Goal: Information Seeking & Learning: Find specific fact

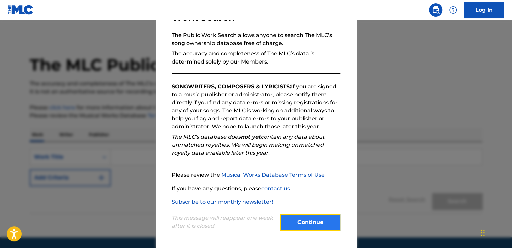
click at [302, 223] on button "Continue" at bounding box center [310, 222] width 60 height 17
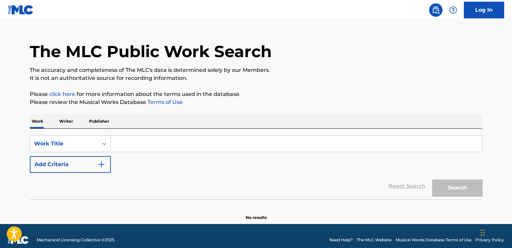
scroll to position [21, 0]
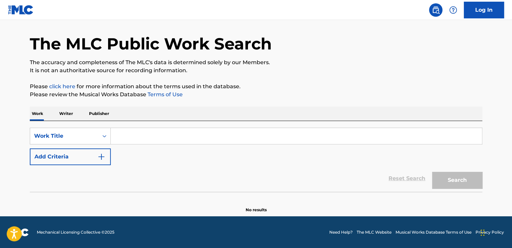
drag, startPoint x: 144, startPoint y: 143, endPoint x: 146, endPoint y: 139, distance: 3.9
click at [146, 139] on input "Search Form" at bounding box center [296, 136] width 371 height 16
click at [130, 134] on input "Search Form" at bounding box center [296, 136] width 371 height 16
paste input "Can't Take My Eyes Off You"
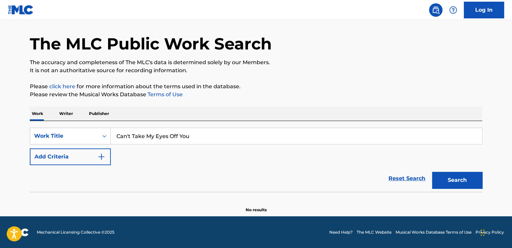
paste input "ob Crewe / [PERSON_NAME]"
click at [118, 135] on input "ob Crewe / [PERSON_NAME]" at bounding box center [296, 136] width 371 height 16
type input "[PERSON_NAME] / [PERSON_NAME]"
click at [467, 189] on div "Search" at bounding box center [455, 178] width 54 height 27
click at [98, 136] on div "Search Form" at bounding box center [104, 136] width 12 height 16
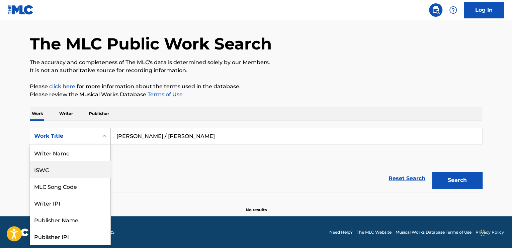
scroll to position [33, 0]
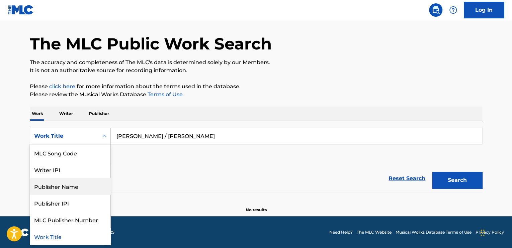
click at [55, 189] on div "Publisher Name" at bounding box center [70, 186] width 80 height 17
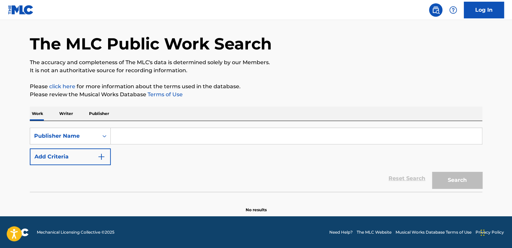
click at [142, 140] on input "Search Form" at bounding box center [296, 136] width 371 height 16
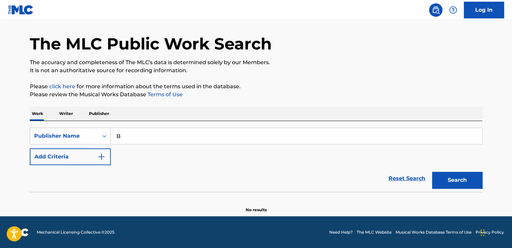
paste input "ob Crewe / Bob Gaudio"
click at [432, 172] on button "Search" at bounding box center [457, 180] width 50 height 17
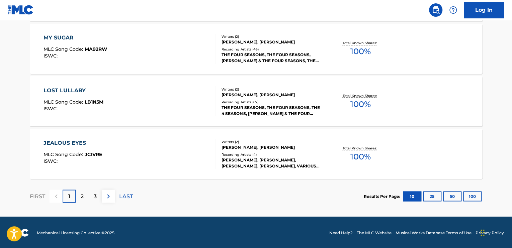
scroll to position [570, 0]
click at [83, 198] on p "2" at bounding box center [82, 196] width 3 height 8
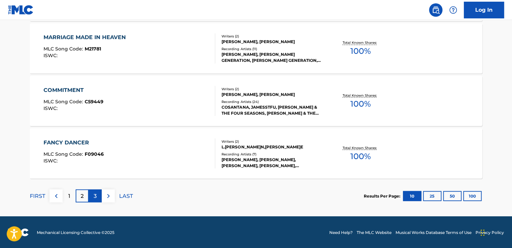
click at [94, 195] on p "3" at bounding box center [95, 196] width 3 height 8
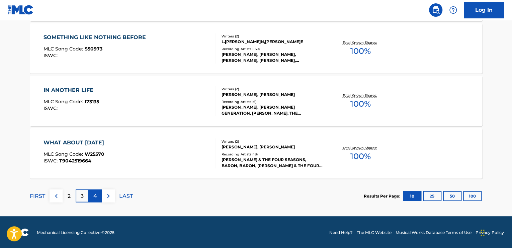
click at [97, 195] on div "4" at bounding box center [95, 195] width 13 height 13
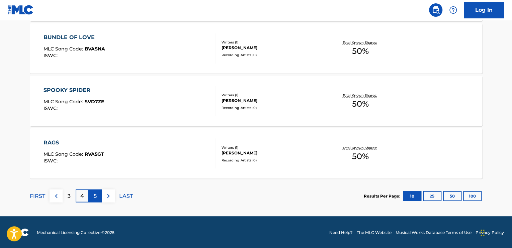
click at [98, 193] on div "5" at bounding box center [95, 195] width 13 height 13
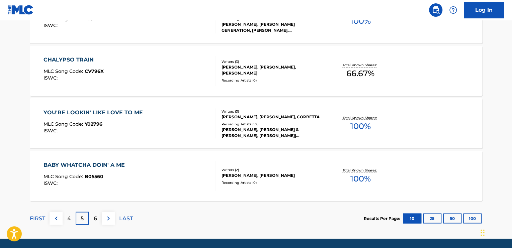
scroll to position [537, 0]
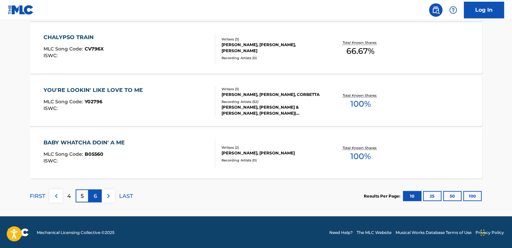
click at [92, 191] on div "6" at bounding box center [95, 195] width 13 height 13
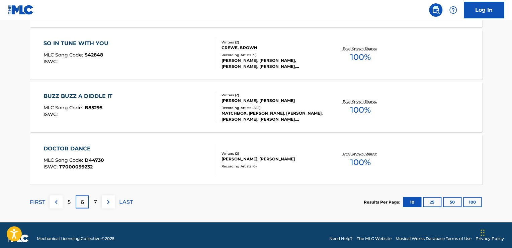
scroll to position [570, 0]
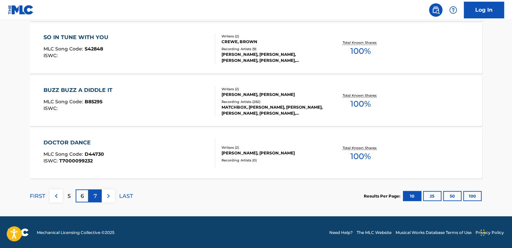
click at [95, 195] on p "7" at bounding box center [95, 196] width 3 height 8
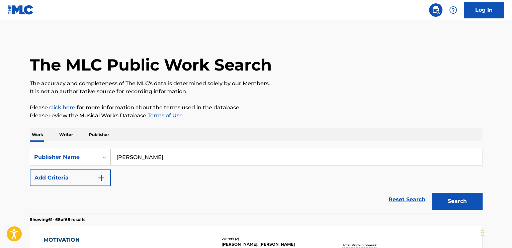
scroll to position [0, 0]
drag, startPoint x: 161, startPoint y: 160, endPoint x: 67, endPoint y: 156, distance: 93.7
click at [63, 158] on div "SearchWithCriteria7c66ea88-0c93-4547-93af-ded1a43e2e54 Publisher Name Bob Crewe" at bounding box center [256, 157] width 452 height 17
drag, startPoint x: 150, startPoint y: 156, endPoint x: 86, endPoint y: 158, distance: 64.2
click at [86, 158] on div "SearchWithCriteria7c66ea88-0c93-4547-93af-ded1a43e2e54 Publisher Name Bob Crewe…" at bounding box center [256, 157] width 452 height 17
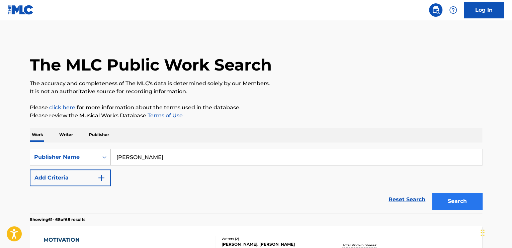
type input "Bob Gaudio"
click at [466, 202] on button "Search" at bounding box center [457, 201] width 50 height 17
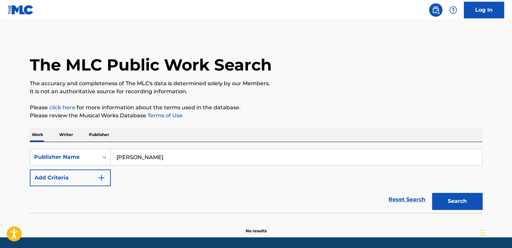
click at [72, 135] on p "Writer" at bounding box center [66, 135] width 18 height 14
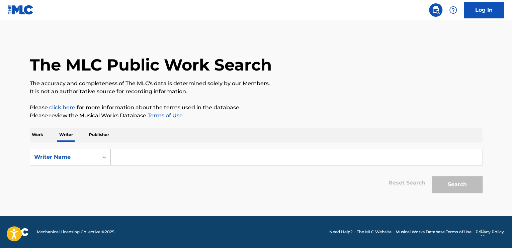
click at [132, 161] on input "Search Form" at bounding box center [296, 157] width 371 height 16
paste input "ob Crewe / Bob Gaudio"
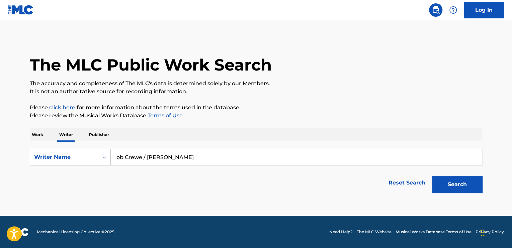
click at [118, 157] on input "ob Crewe / Bob Gaudio" at bounding box center [296, 157] width 371 height 16
click at [450, 172] on div "Search" at bounding box center [455, 183] width 54 height 27
drag, startPoint x: 451, startPoint y: 175, endPoint x: 451, endPoint y: 180, distance: 4.7
click at [452, 179] on div "Search" at bounding box center [455, 183] width 54 height 27
drag, startPoint x: 149, startPoint y: 157, endPoint x: 206, endPoint y: 154, distance: 57.0
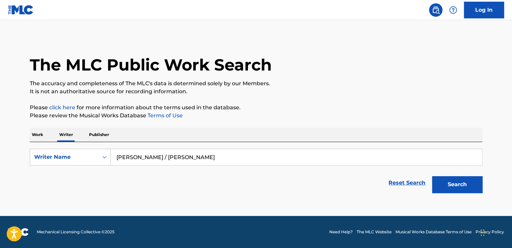
click at [206, 155] on input "Bob Crewe / Bob Gaudio" at bounding box center [296, 157] width 371 height 16
type input "Bob Crewe"
click at [432, 176] on button "Search" at bounding box center [457, 184] width 50 height 17
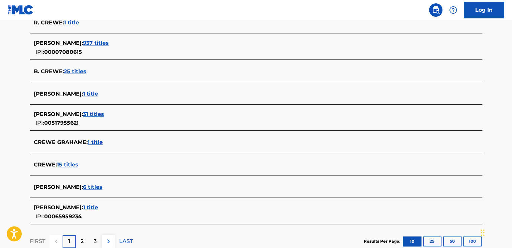
scroll to position [230, 0]
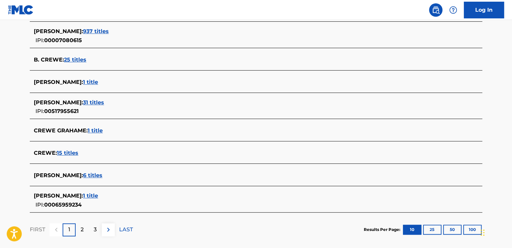
click at [83, 175] on span "6 titles" at bounding box center [92, 175] width 19 height 6
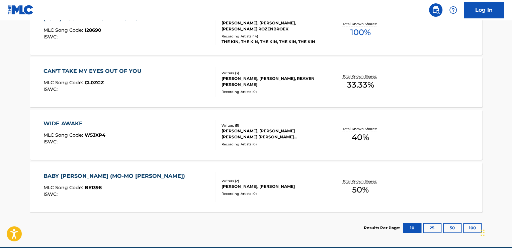
scroll to position [290, 0]
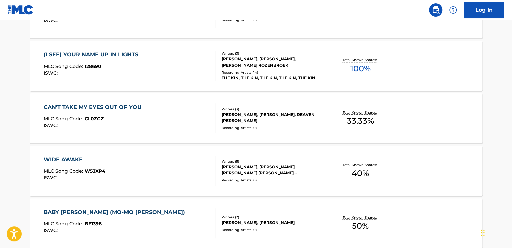
click at [81, 107] on div "CAN'T TAKE MY EYES OUT OF YOU" at bounding box center [93, 107] width 101 height 8
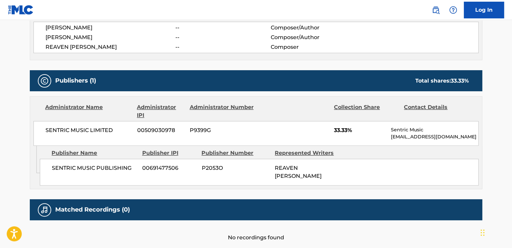
scroll to position [268, 0]
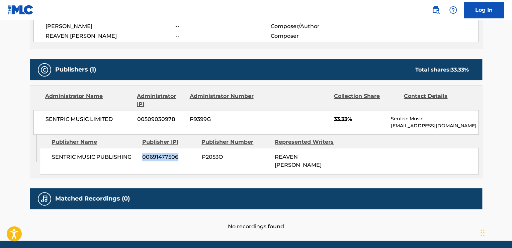
drag, startPoint x: 178, startPoint y: 159, endPoint x: 134, endPoint y: 160, distance: 43.8
click at [134, 160] on div "SENTRIC MUSIC PUBLISHING 00691477506 P2053O REAVEN KROFT" at bounding box center [259, 161] width 438 height 27
copy div "00691477506"
drag, startPoint x: 225, startPoint y: 159, endPoint x: 254, endPoint y: 155, distance: 29.6
click at [205, 158] on span "P2053O" at bounding box center [235, 157] width 68 height 8
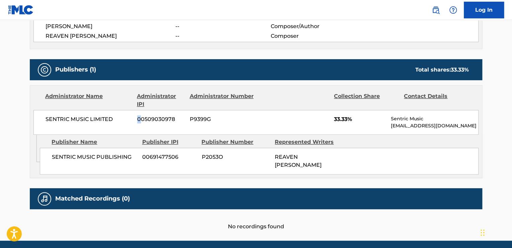
click at [139, 118] on span "00509030978" at bounding box center [160, 119] width 47 height 8
drag, startPoint x: 175, startPoint y: 117, endPoint x: 135, endPoint y: 120, distance: 39.9
click at [135, 120] on div "SENTRIC MUSIC LIMITED 00509030978 P9399G 33.33% Sentric Music [EMAIL_ADDRESS][D…" at bounding box center [255, 122] width 445 height 25
copy span "00509030978"
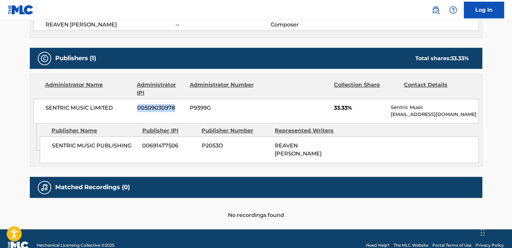
scroll to position [285, 0]
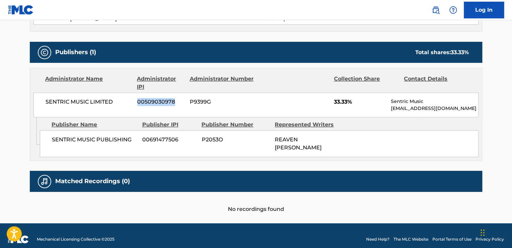
click at [43, 178] on img at bounding box center [44, 182] width 8 height 8
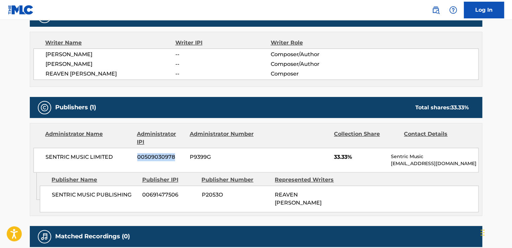
scroll to position [218, 0]
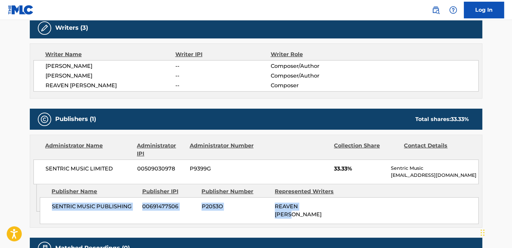
drag, startPoint x: 320, startPoint y: 206, endPoint x: 48, endPoint y: 211, distance: 272.2
click at [49, 212] on div "SENTRIC MUSIC PUBLISHING 00691477506 P2053O REAVEN KROFT" at bounding box center [259, 210] width 438 height 27
copy div "SENTRIC MUSIC PUBLISHING 00691477506 P2053O REAVEN KROFT"
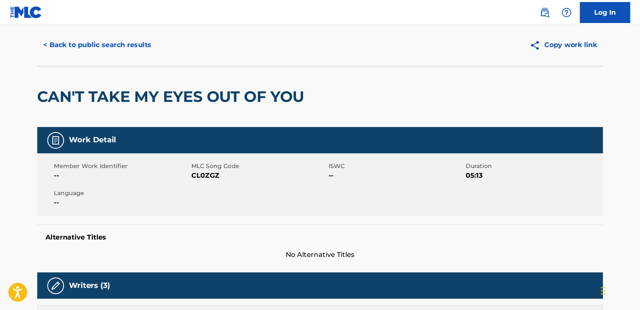
scroll to position [17, 0]
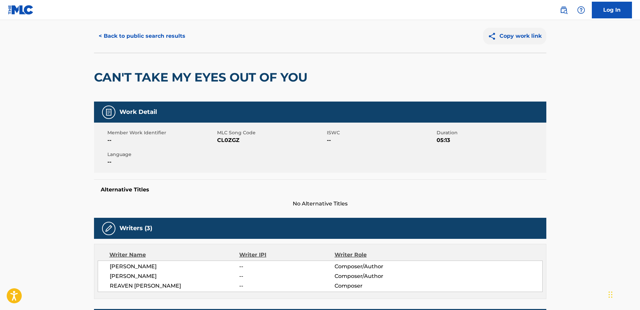
click at [511, 34] on button "Copy work link" at bounding box center [514, 36] width 63 height 17
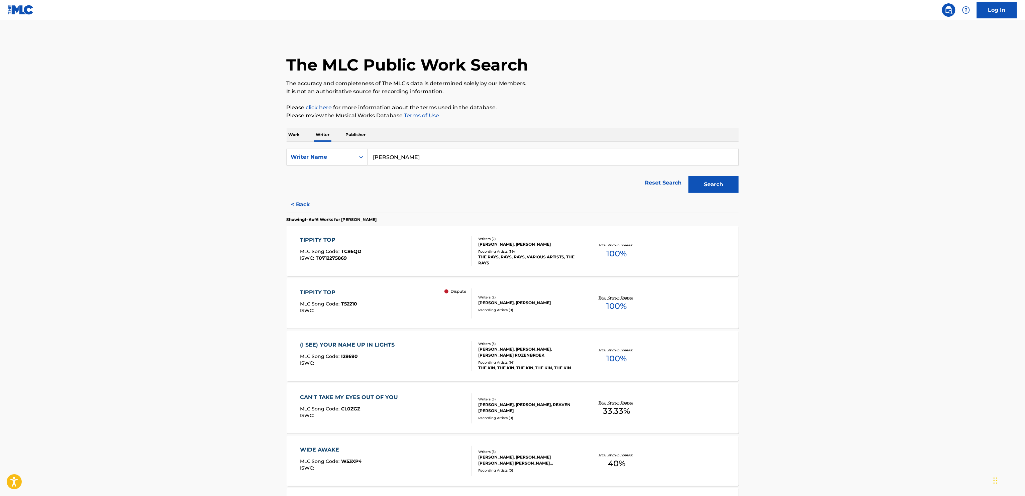
drag, startPoint x: 415, startPoint y: 158, endPoint x: 348, endPoint y: 155, distance: 66.6
click at [351, 157] on div "SearchWithCriteriaae65b90e-a510-4377-bca6-87ca5e9caf6e Writer Name Bob Crewe" at bounding box center [513, 157] width 452 height 17
type input "b"
paste input "Bicycle Race"
click at [511, 182] on button "Search" at bounding box center [713, 184] width 50 height 17
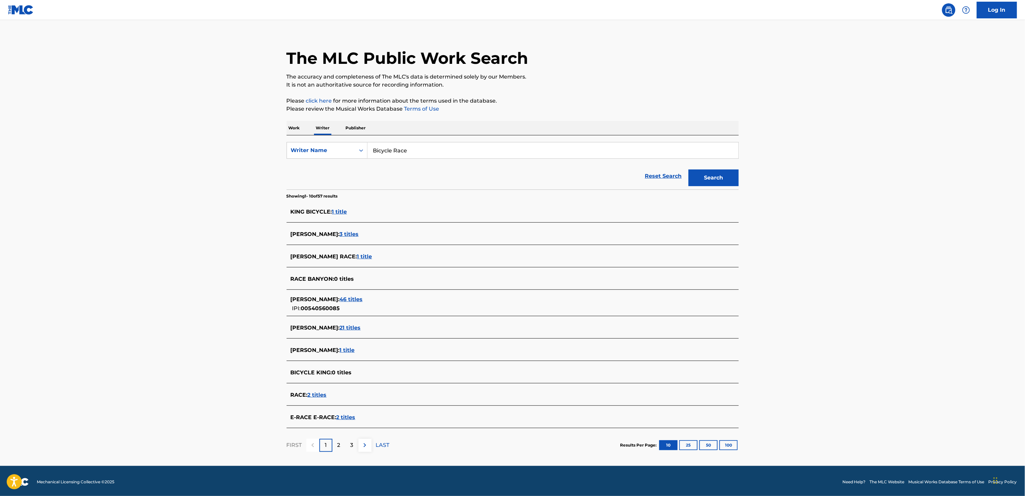
scroll to position [9, 0]
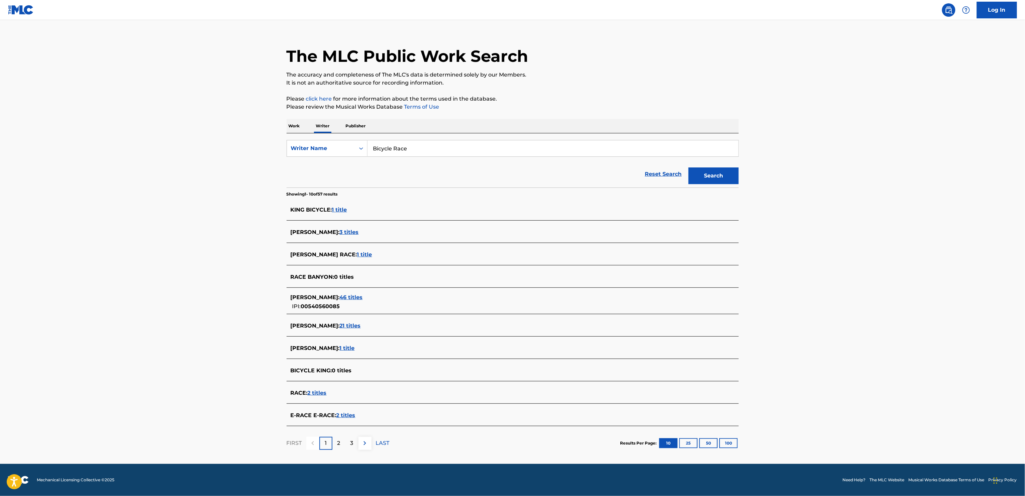
drag, startPoint x: 432, startPoint y: 149, endPoint x: 350, endPoint y: 157, distance: 82.3
click at [350, 157] on form "SearchWithCriteriaae65b90e-a510-4377-bca6-87ca5e9caf6e Writer Name Bicycle Race…" at bounding box center [513, 163] width 452 height 47
paste input "Freddie Mercury"
type input "Freddie Mercury"
click at [511, 174] on button "Search" at bounding box center [713, 176] width 50 height 17
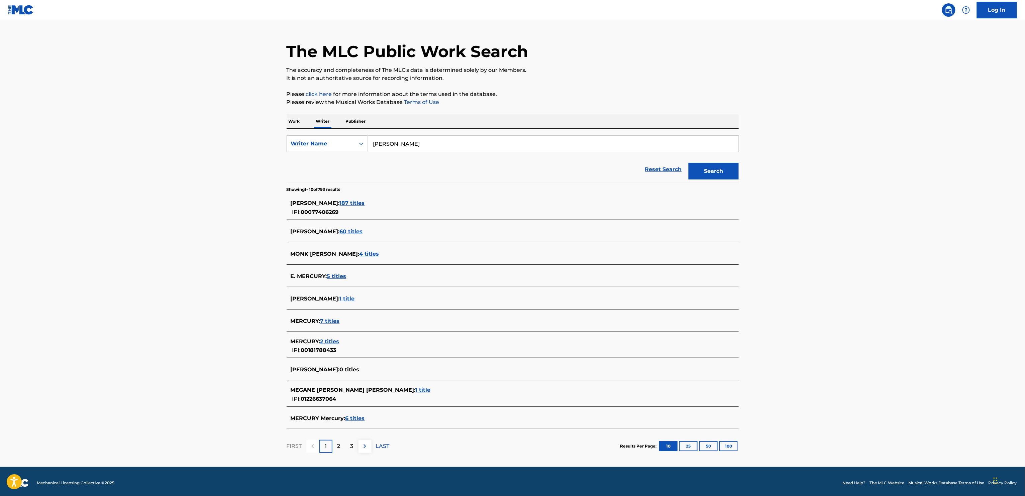
scroll to position [17, 0]
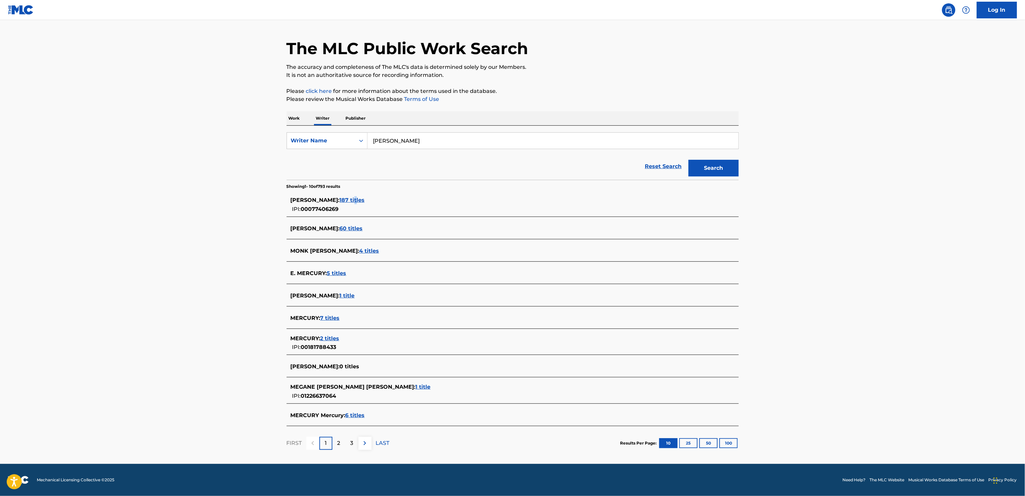
click at [364, 198] on span "187 titles" at bounding box center [352, 200] width 25 height 6
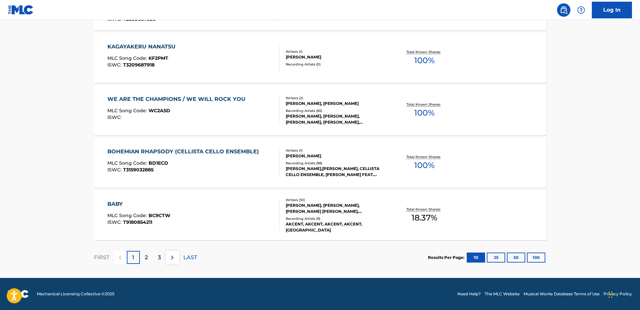
scroll to position [508, 0]
click at [147, 248] on p "2" at bounding box center [146, 258] width 3 height 8
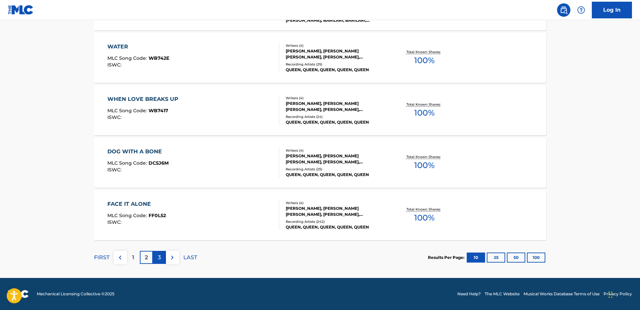
click at [158, 248] on p "3" at bounding box center [159, 258] width 3 height 8
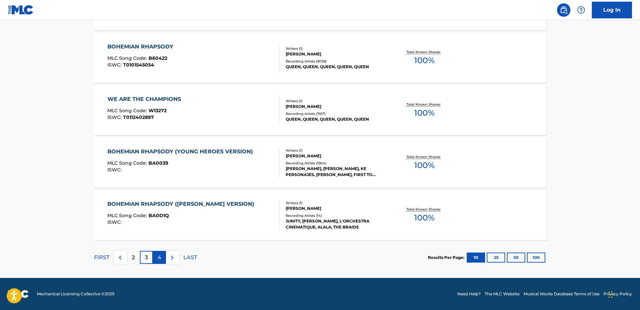
click at [161, 248] on div "4" at bounding box center [159, 257] width 13 height 13
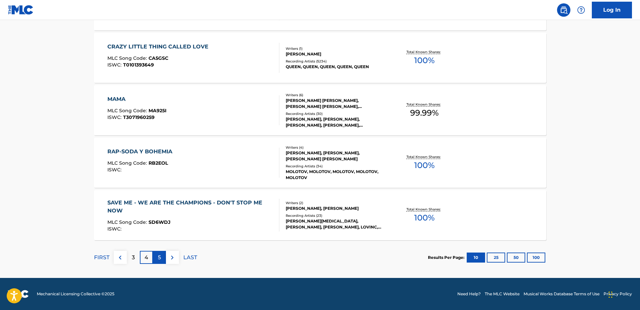
click at [157, 248] on div "5" at bounding box center [159, 257] width 13 height 13
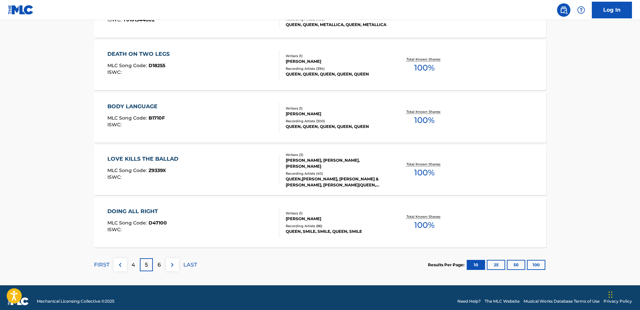
scroll to position [502, 0]
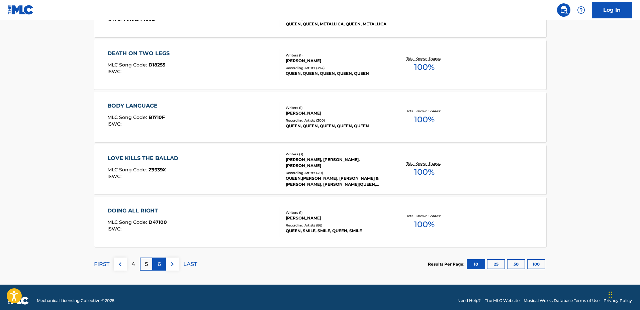
click at [161, 248] on div "6" at bounding box center [159, 264] width 13 height 13
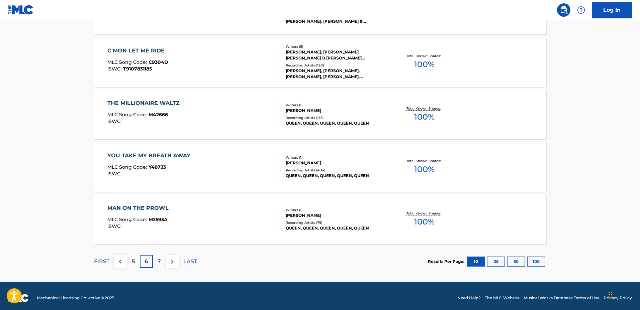
scroll to position [508, 0]
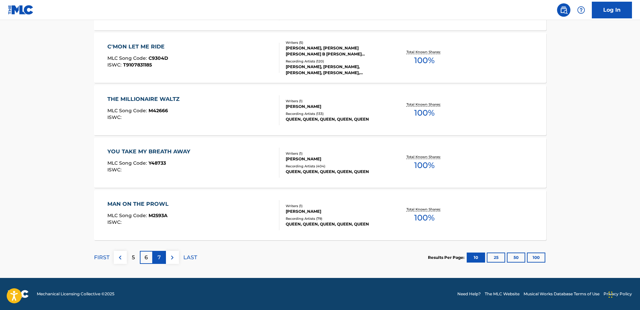
click at [161, 248] on div "7" at bounding box center [159, 257] width 13 height 13
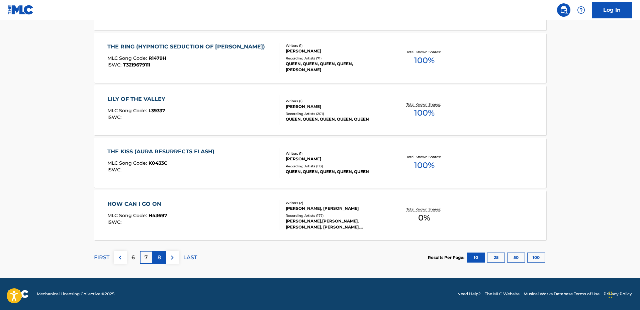
click at [163, 248] on div "8" at bounding box center [159, 257] width 13 height 13
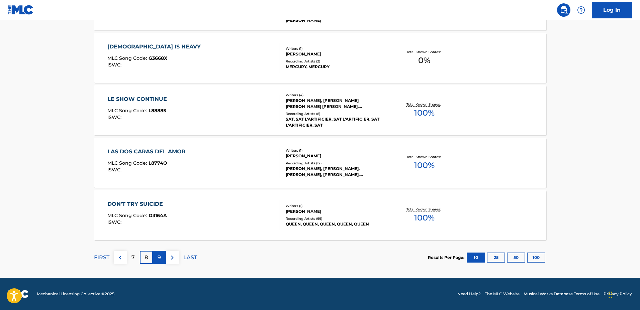
click at [161, 248] on div "9" at bounding box center [159, 257] width 13 height 13
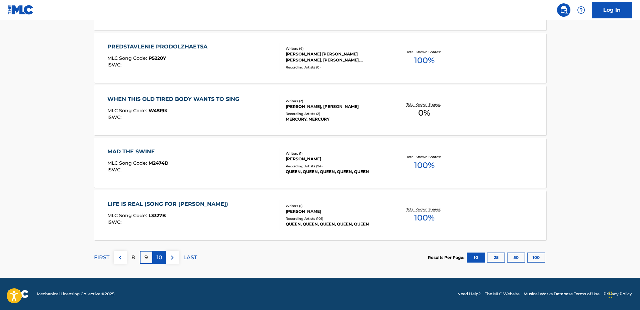
click at [161, 248] on p "10" at bounding box center [159, 258] width 6 height 8
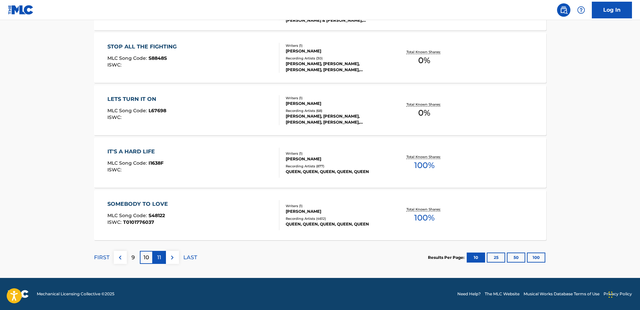
click at [161, 248] on div "11" at bounding box center [159, 257] width 13 height 13
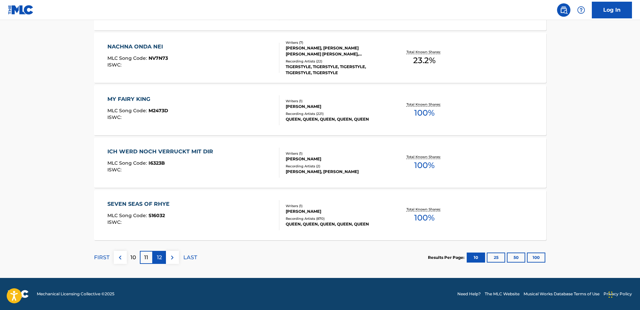
drag, startPoint x: 163, startPoint y: 265, endPoint x: 159, endPoint y: 261, distance: 4.5
click at [161, 248] on div "FIRST 10 11 12 LAST" at bounding box center [145, 257] width 103 height 34
click at [161, 248] on div "12" at bounding box center [159, 257] width 13 height 13
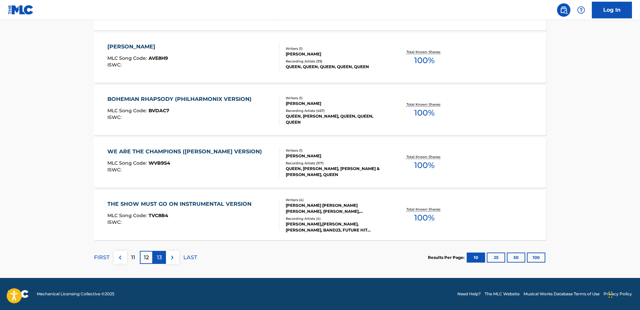
click at [161, 248] on p "13" at bounding box center [159, 258] width 5 height 8
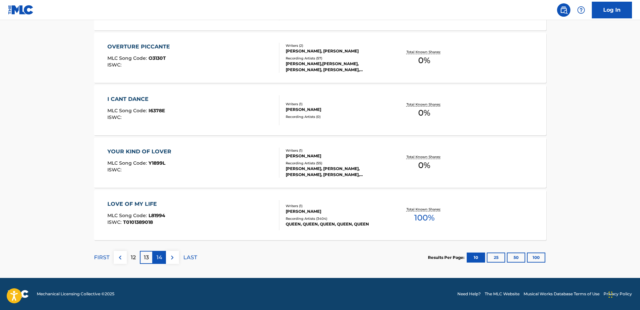
click at [159, 248] on div "14" at bounding box center [159, 257] width 13 height 13
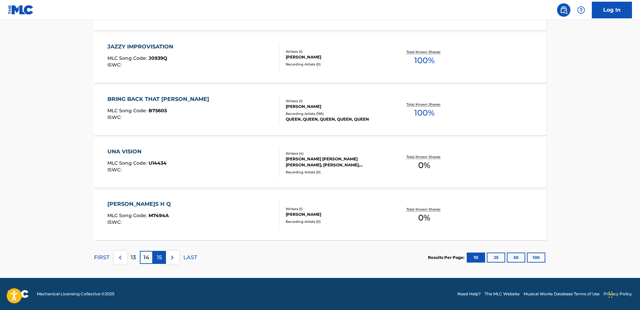
click at [164, 248] on div "15" at bounding box center [159, 257] width 13 height 13
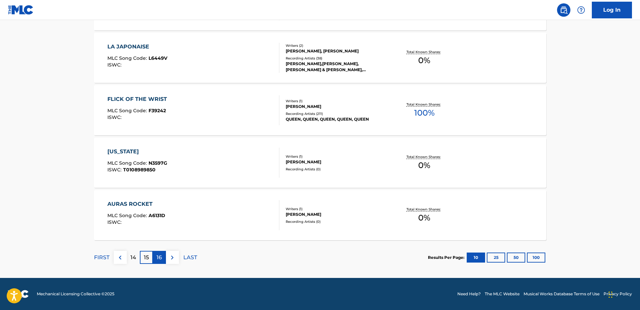
click at [164, 248] on div "16" at bounding box center [159, 257] width 13 height 13
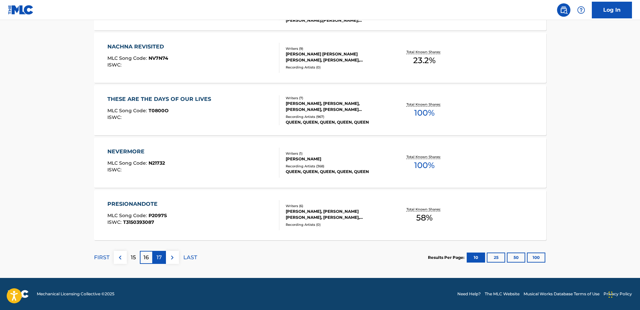
click at [163, 248] on div "17" at bounding box center [159, 257] width 13 height 13
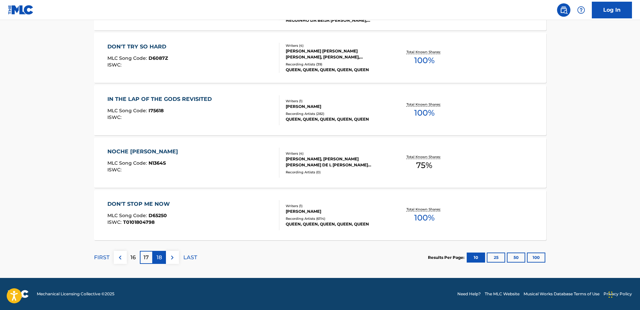
click at [162, 248] on p "18" at bounding box center [158, 258] width 5 height 8
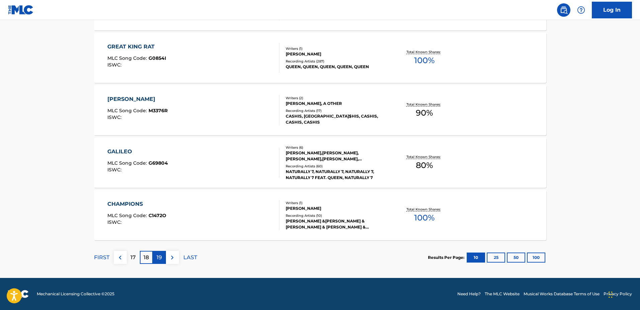
click at [156, 248] on p "19" at bounding box center [158, 258] width 5 height 8
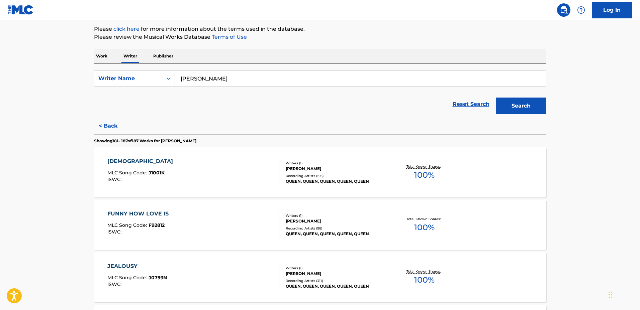
scroll to position [0, 0]
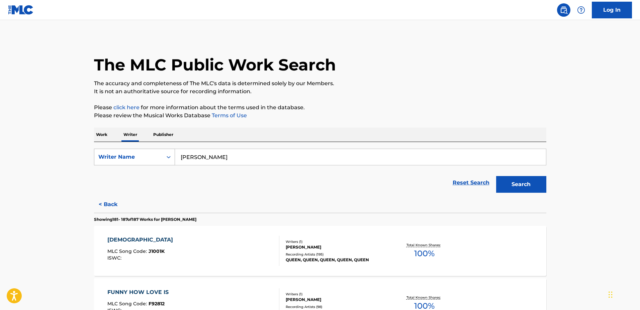
click at [159, 157] on div "Writer Name" at bounding box center [128, 157] width 68 height 13
click at [160, 157] on div "Writer Name" at bounding box center [128, 157] width 68 height 13
click at [166, 135] on p "Publisher" at bounding box center [163, 135] width 24 height 14
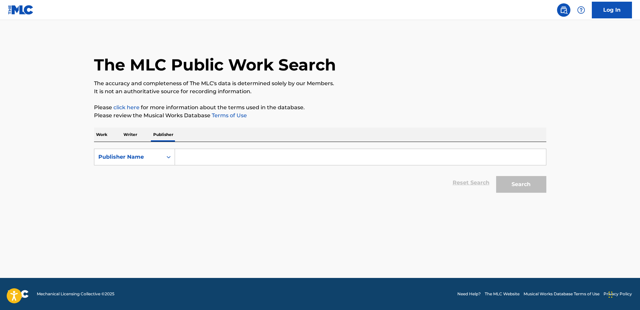
click at [206, 155] on input "Search Form" at bounding box center [360, 157] width 371 height 16
type input "Bicycle Race"
click at [511, 189] on button "Search" at bounding box center [521, 184] width 50 height 17
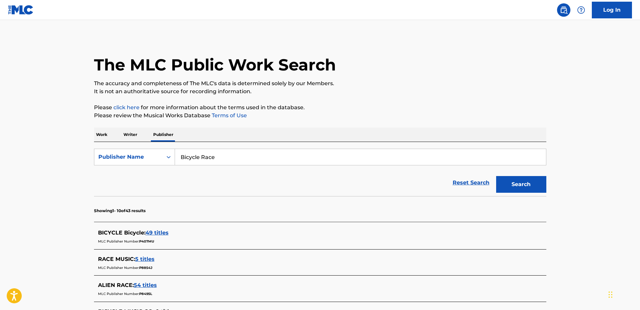
click at [105, 136] on p "Work" at bounding box center [101, 135] width 15 height 14
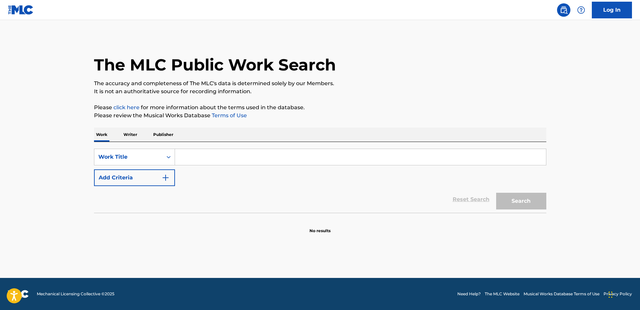
click at [207, 160] on input "Search Form" at bounding box center [360, 157] width 371 height 16
paste input "Freddie Mercury"
drag, startPoint x: 181, startPoint y: 156, endPoint x: 246, endPoint y: 159, distance: 65.2
click at [246, 159] on input "Freddie Mercury" at bounding box center [360, 157] width 371 height 16
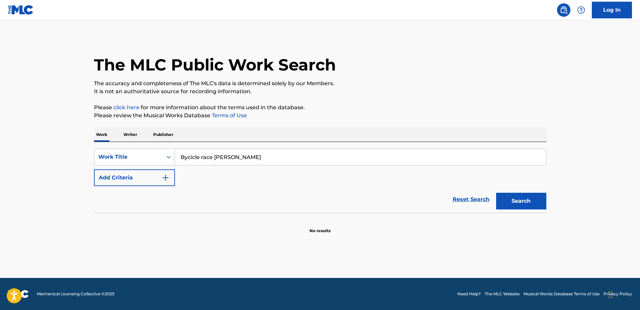
type input "Bycicle race Freddie Mercury"
click at [496, 193] on button "Search" at bounding box center [521, 201] width 50 height 17
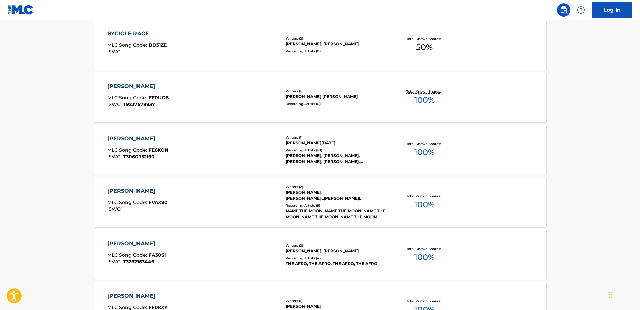
scroll to position [125, 0]
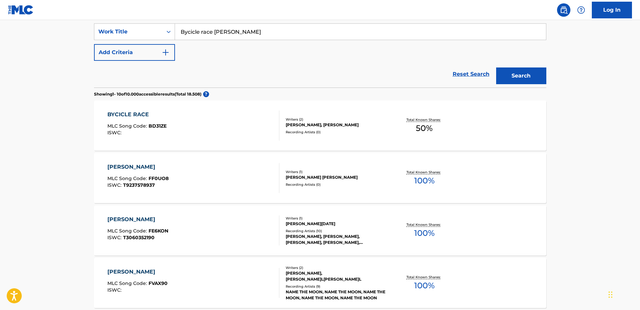
click at [126, 114] on div "BYCICLE RACE" at bounding box center [136, 115] width 59 height 8
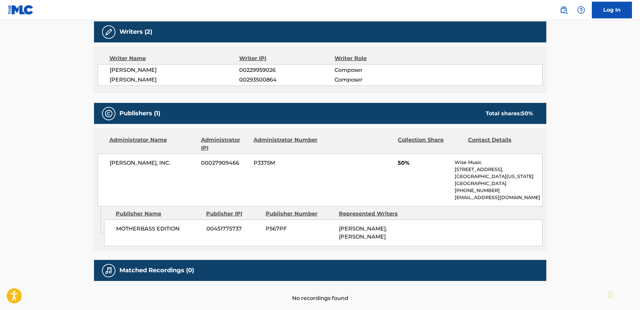
scroll to position [165, 0]
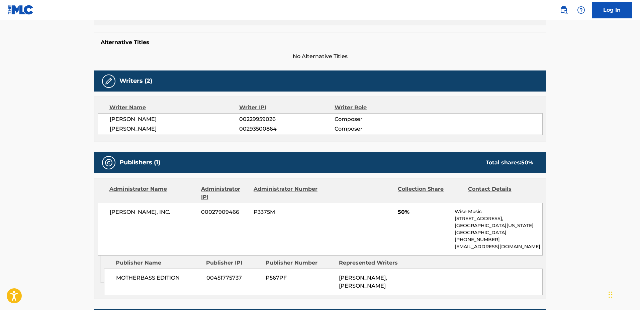
drag, startPoint x: 169, startPoint y: 118, endPoint x: 95, endPoint y: 122, distance: 73.3
click at [95, 122] on div "Writer Name Writer IPI Writer Role CHRISTOPH KREUZER 00229959026 Composer OLIVE…" at bounding box center [320, 119] width 452 height 45
copy span "CHRISTOPH KREUZER"
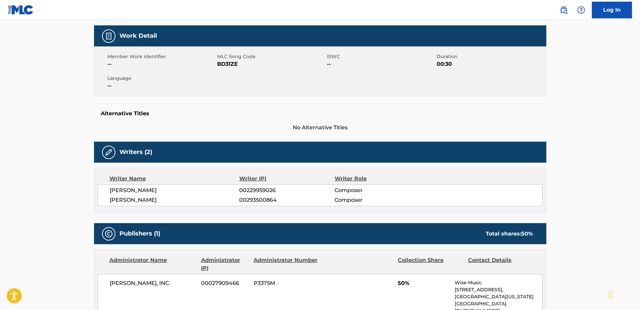
scroll to position [0, 0]
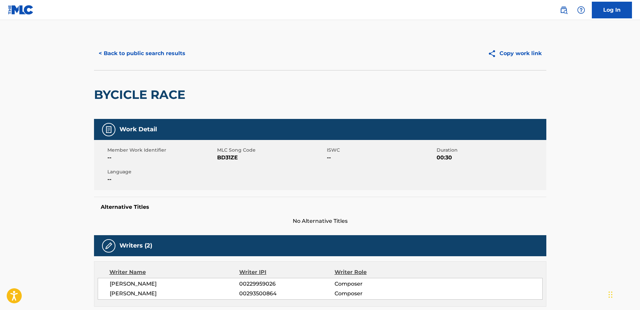
scroll to position [125, 0]
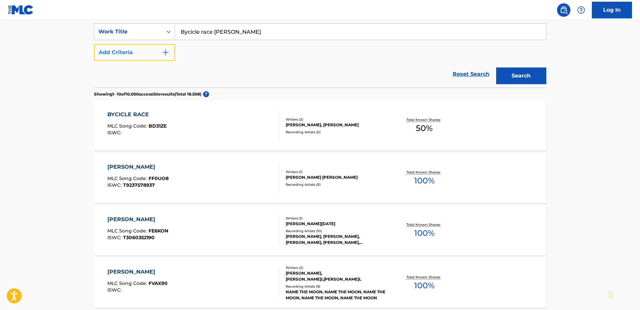
click at [161, 56] on button "Add Criteria" at bounding box center [134, 52] width 81 height 17
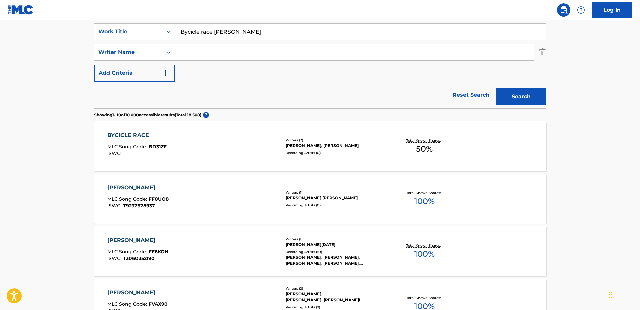
click at [189, 51] on input "Search Form" at bounding box center [354, 52] width 358 height 16
type input "f"
paste input "CHRISTOPH KREUZER"
type input "CHRISTOPH KREUZER"
drag, startPoint x: 267, startPoint y: 33, endPoint x: 214, endPoint y: 29, distance: 52.3
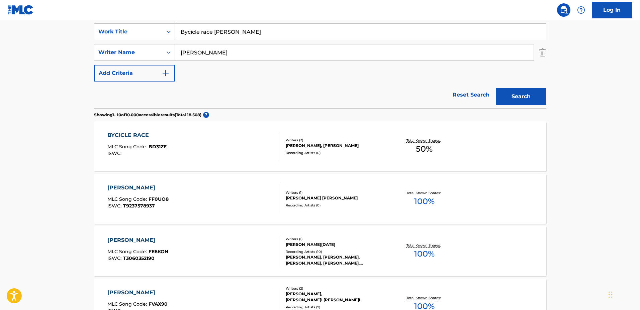
click at [214, 29] on input "Bycicle race Freddie Mercury" at bounding box center [360, 32] width 371 height 16
type input "Bycicle race"
drag, startPoint x: 353, startPoint y: 55, endPoint x: 351, endPoint y: 57, distance: 3.8
click at [353, 55] on input "CHRISTOPH KREUZER" at bounding box center [354, 52] width 358 height 16
drag, startPoint x: 289, startPoint y: 55, endPoint x: 74, endPoint y: 44, distance: 215.6
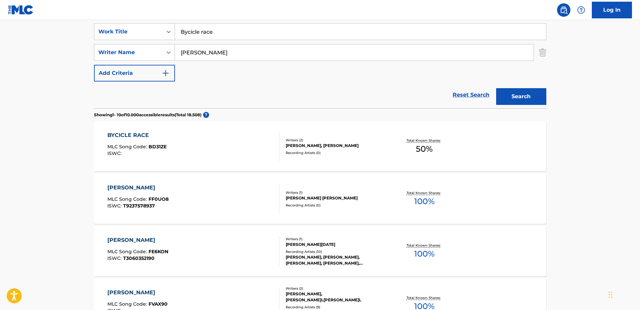
click at [74, 44] on main "The MLC Public Work Search The accuracy and completeness of The MLC's data is d…" at bounding box center [320, 288] width 640 height 787
paste input "Freddie Mercury"
type input "Freddie Mercury"
drag, startPoint x: 523, startPoint y: 83, endPoint x: 523, endPoint y: 91, distance: 7.4
click at [511, 83] on div "Search" at bounding box center [520, 95] width 54 height 27
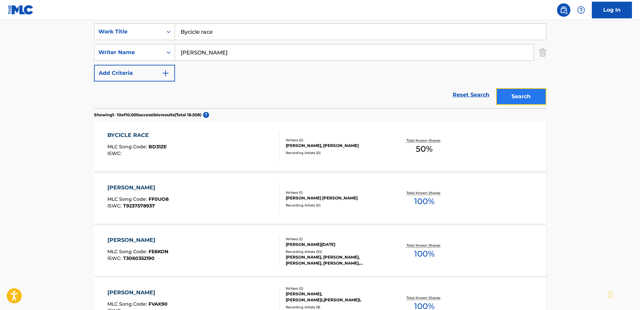
click at [511, 94] on button "Search" at bounding box center [521, 96] width 50 height 17
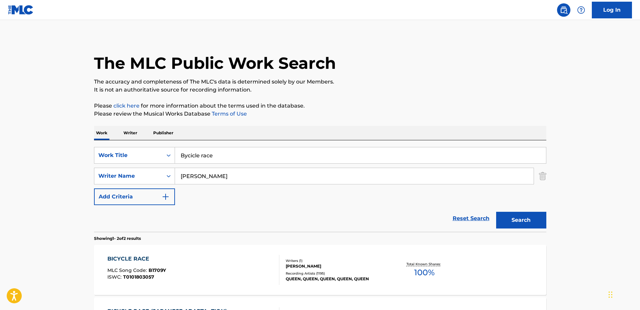
scroll to position [106, 0]
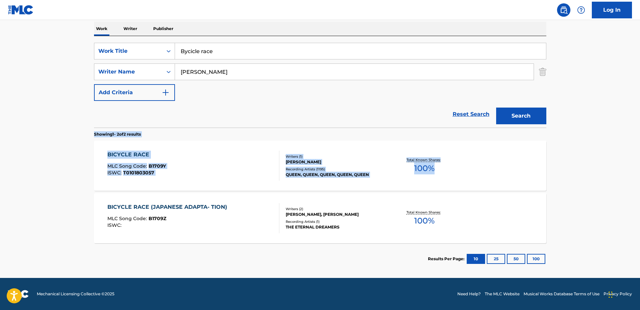
drag, startPoint x: 96, startPoint y: 136, endPoint x: 437, endPoint y: 172, distance: 342.9
click at [444, 175] on div "Showing 1 - 2 of 2 results BICYCLE RACE MLC Song Code : B1709Y ISWC : T01018030…" at bounding box center [320, 201] width 452 height 147
copy div "Showing 1 - 2 of 2 results BICYCLE RACE MLC Song Code : B1709Y ISWC : T01018030…"
click at [132, 152] on div "BICYCLE RACE" at bounding box center [136, 155] width 59 height 8
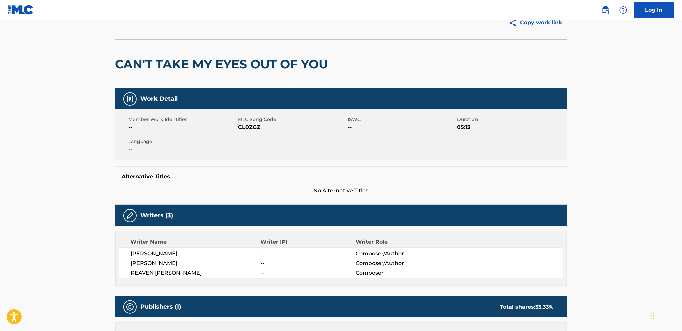
scroll to position [44, 0]
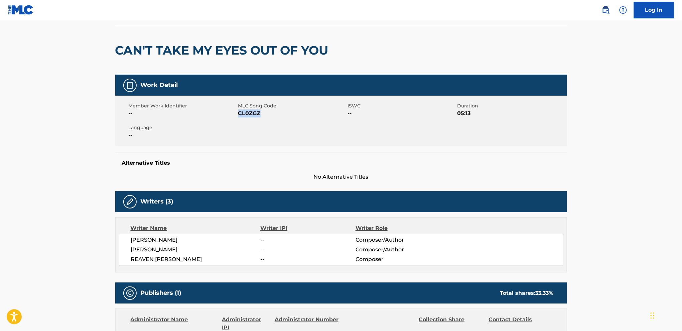
drag, startPoint x: 263, startPoint y: 114, endPoint x: 239, endPoint y: 116, distance: 24.2
click at [239, 117] on span "CL0ZGZ" at bounding box center [292, 113] width 108 height 8
drag, startPoint x: 238, startPoint y: 104, endPoint x: 269, endPoint y: 119, distance: 33.9
click at [269, 119] on div "Member Work Identifier -- MLC Song Code CL0ZGZ ISWC -- Duration 05:13 Language …" at bounding box center [341, 121] width 452 height 50
copy div "MLC Song Code CL0ZGZ"
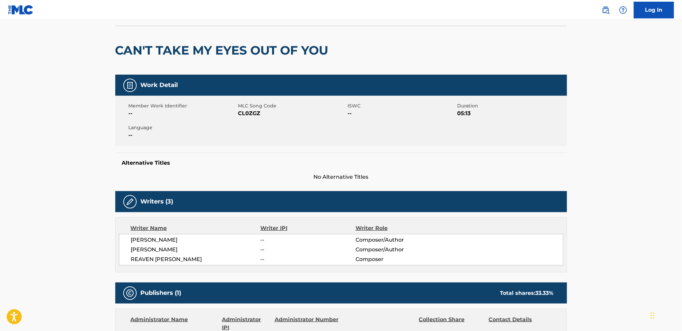
click at [83, 31] on main "Copy work link CAN'T TAKE MY EYES OUT OF YOU Work Detail Member Work Identifier…" at bounding box center [341, 220] width 682 height 488
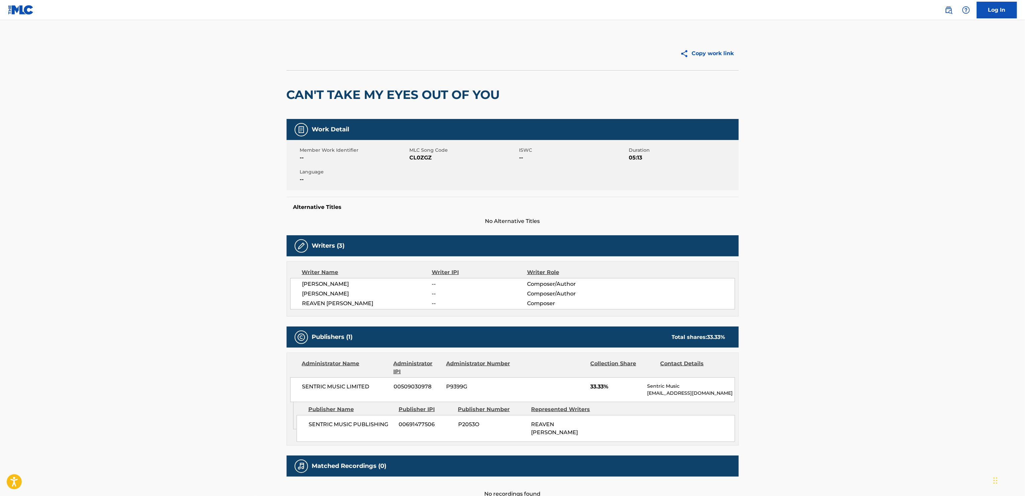
scroll to position [39, 0]
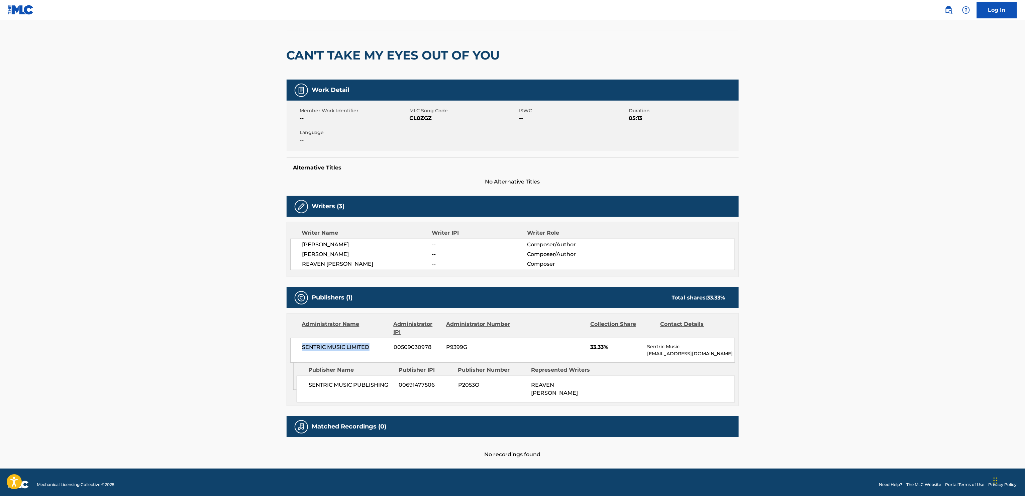
drag, startPoint x: 302, startPoint y: 348, endPoint x: 372, endPoint y: 350, distance: 70.2
click at [372, 310] on div "SENTRIC MUSIC LIMITED 00509030978 P9399G 33.33% Sentric Music [EMAIL_ADDRESS][D…" at bounding box center [512, 350] width 445 height 25
copy span "SENTRIC MUSIC LIMITED"
drag, startPoint x: 502, startPoint y: 58, endPoint x: 281, endPoint y: 54, distance: 221.4
click at [281, 54] on div "Copy work link CAN'T TAKE MY EYES OUT OF YOU Work Detail Member Work Identifier…" at bounding box center [513, 227] width 468 height 461
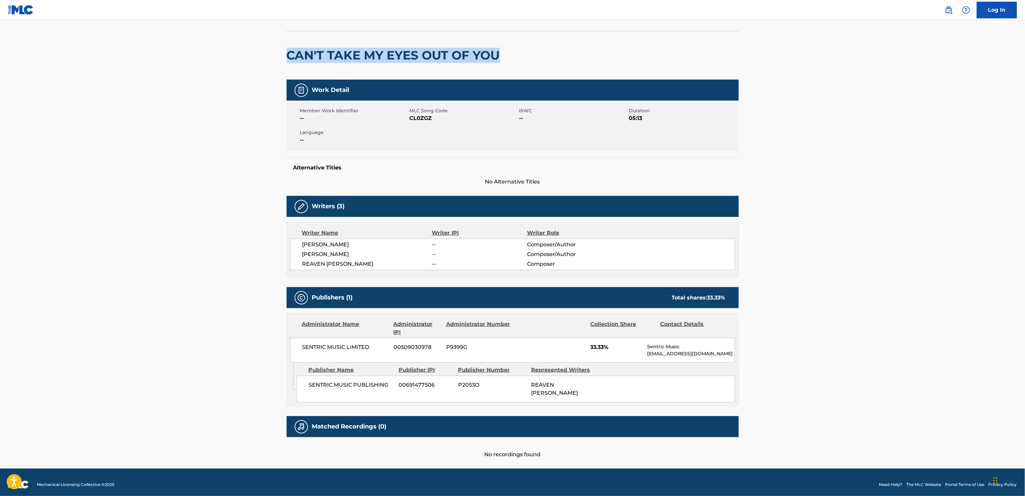
copy h2 "CAN'T TAKE MY EYES OUT OF YOU"
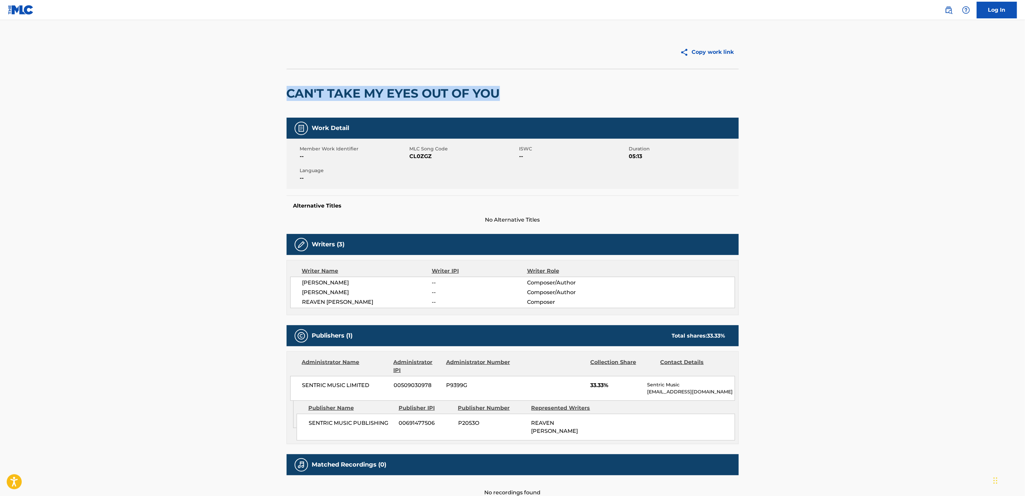
scroll to position [0, 0]
